Goal: Information Seeking & Learning: Learn about a topic

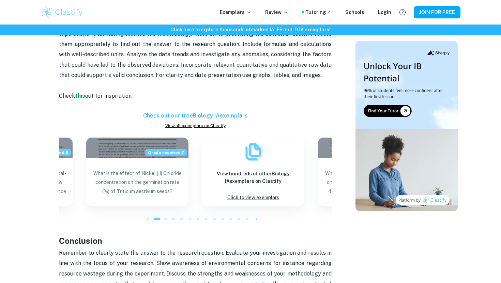
scroll to position [465, 0]
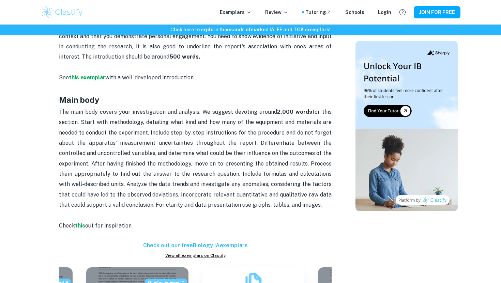
click at [98, 153] on span "The main body covers your investigation and analysis. We suggest devoting aroun…" at bounding box center [196, 159] width 274 height 100
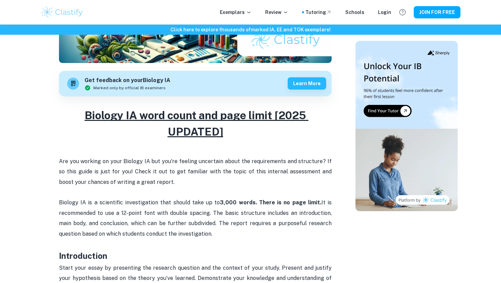
scroll to position [189, 0]
